Goal: Navigation & Orientation: Find specific page/section

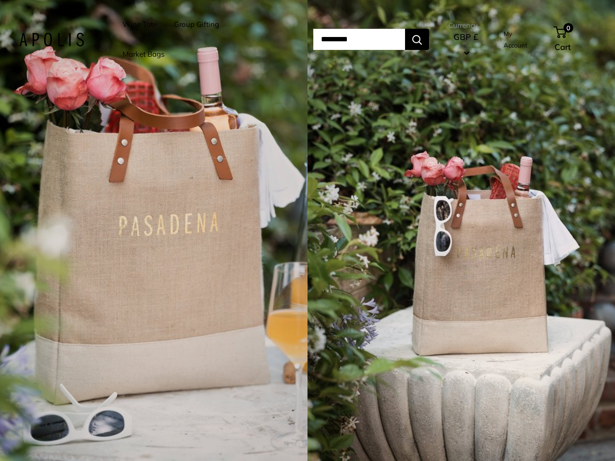
click at [313, 39] on input "Search..." at bounding box center [359, 39] width 92 height 21
click at [203, 39] on li "Group Gifting" at bounding box center [196, 25] width 45 height 30
click at [370, 39] on input "Search..." at bounding box center [359, 39] width 92 height 21
click at [154, 231] on div "1 / 7" at bounding box center [154, 230] width 308 height 461
click at [461, 231] on div "1 / 7" at bounding box center [462, 230] width 308 height 461
